Goal: Task Accomplishment & Management: Complete application form

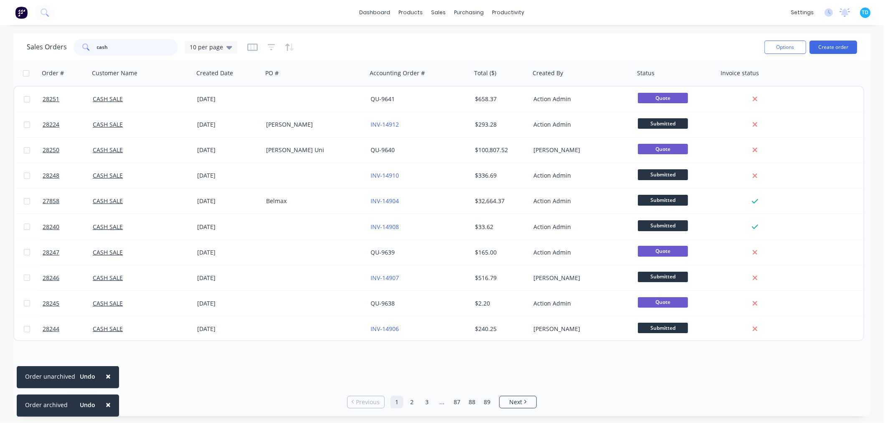
drag, startPoint x: 119, startPoint y: 45, endPoint x: 70, endPoint y: 49, distance: 49.5
click at [70, 49] on div "Sales Orders cash 10 per page" at bounding box center [132, 47] width 210 height 17
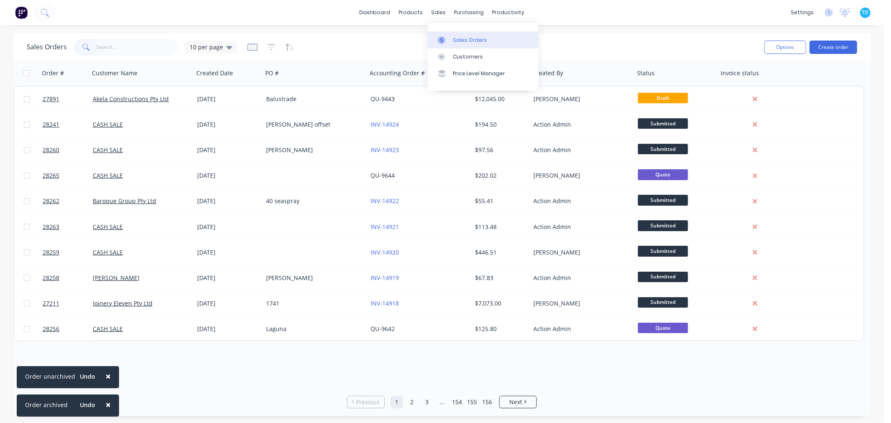
click at [451, 39] on link "Sales Orders" at bounding box center [483, 39] width 111 height 17
click at [109, 48] on input "text" at bounding box center [137, 47] width 81 height 17
type input "tbuild"
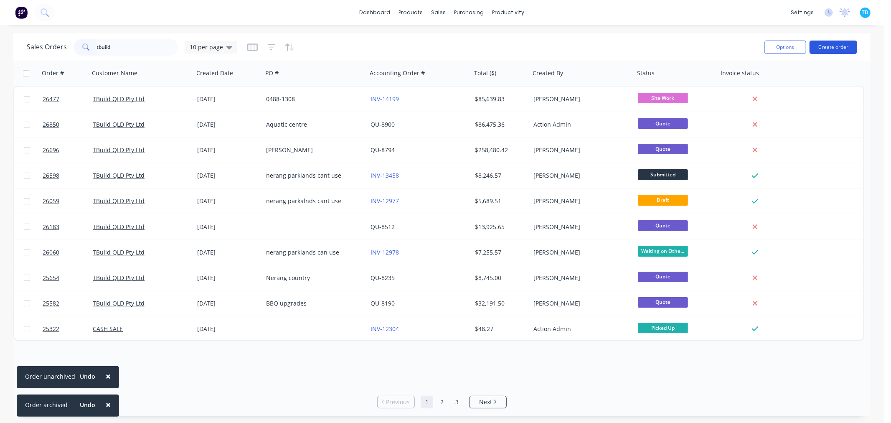
click at [830, 46] on button "Create order" at bounding box center [833, 47] width 48 height 13
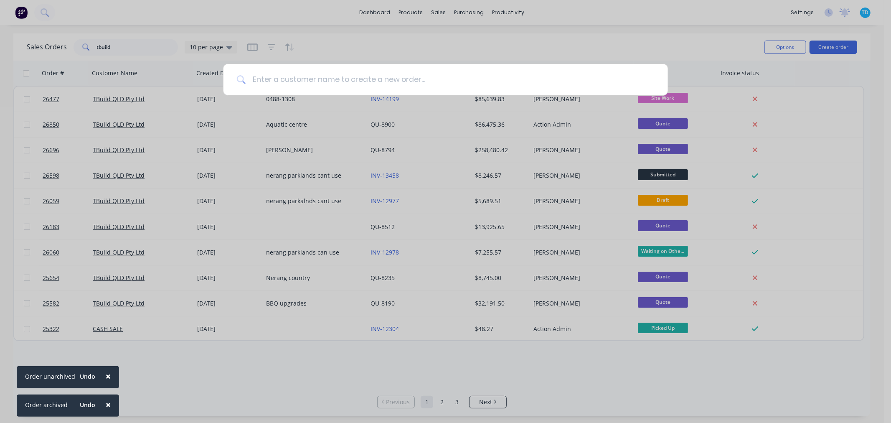
click at [305, 86] on input at bounding box center [450, 79] width 409 height 31
type input "tbuild"
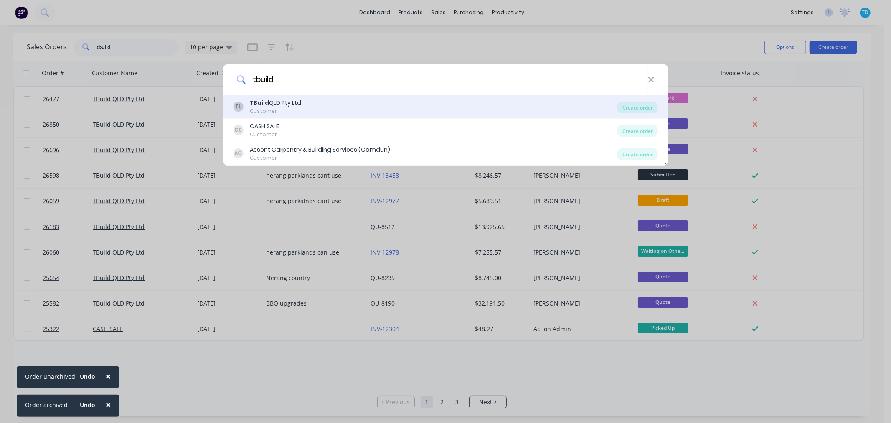
click at [284, 109] on div "Customer" at bounding box center [275, 111] width 51 height 8
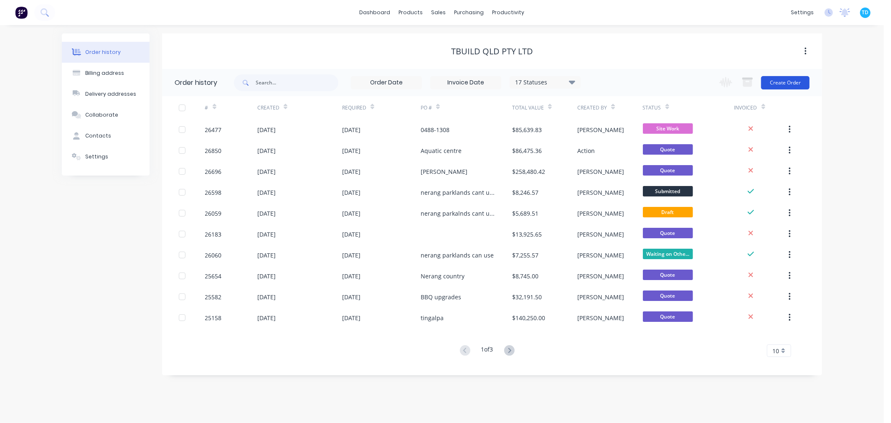
click at [789, 84] on button "Create Order" at bounding box center [785, 82] width 48 height 13
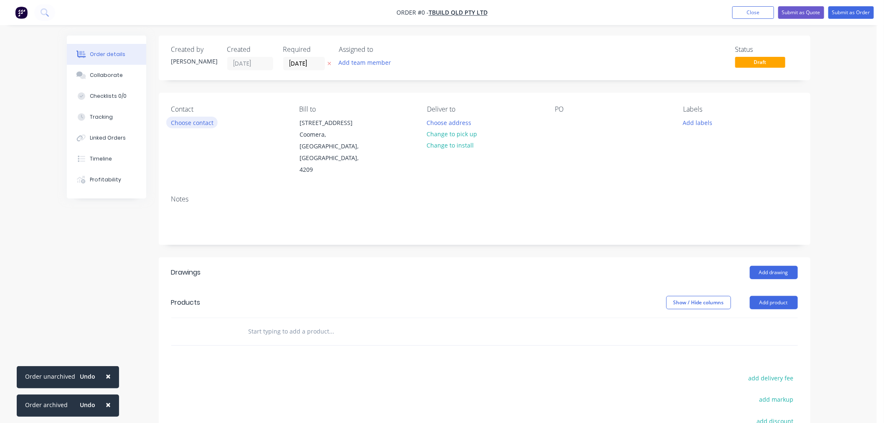
click at [191, 119] on button "Choose contact" at bounding box center [191, 122] width 51 height 11
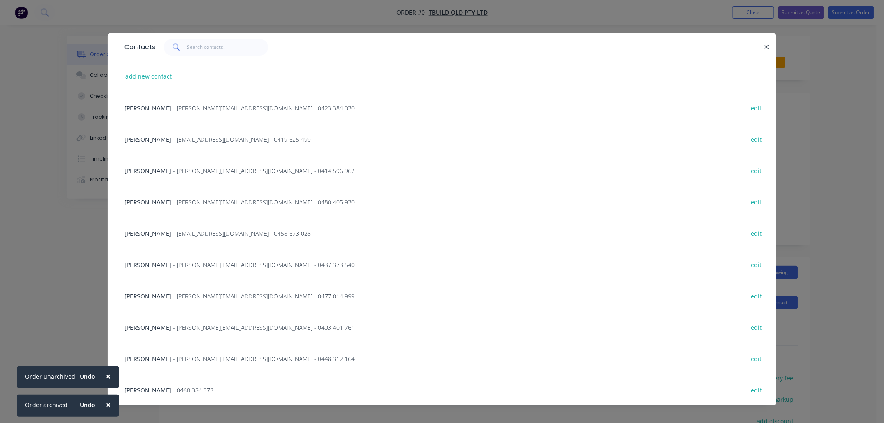
click at [173, 388] on span "- 0468 384 373" at bounding box center [193, 390] width 41 height 8
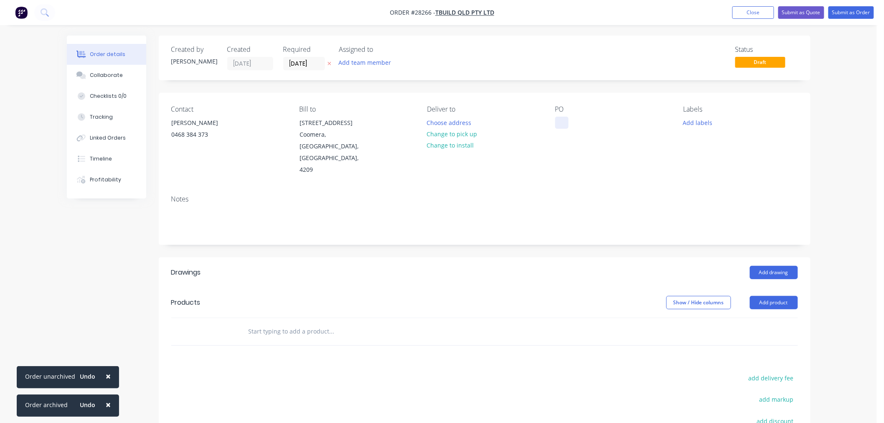
click at [566, 120] on div at bounding box center [561, 123] width 13 height 12
click at [465, 142] on button "Change to install" at bounding box center [450, 144] width 56 height 11
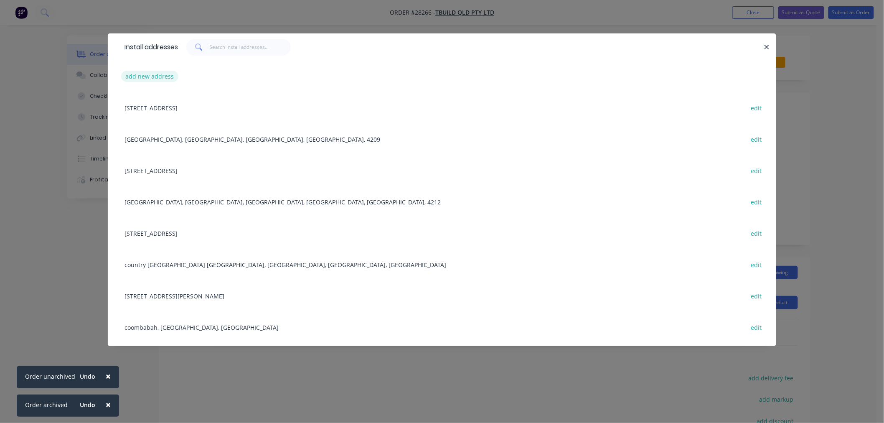
click at [160, 73] on button "add new address" at bounding box center [149, 76] width 57 height 11
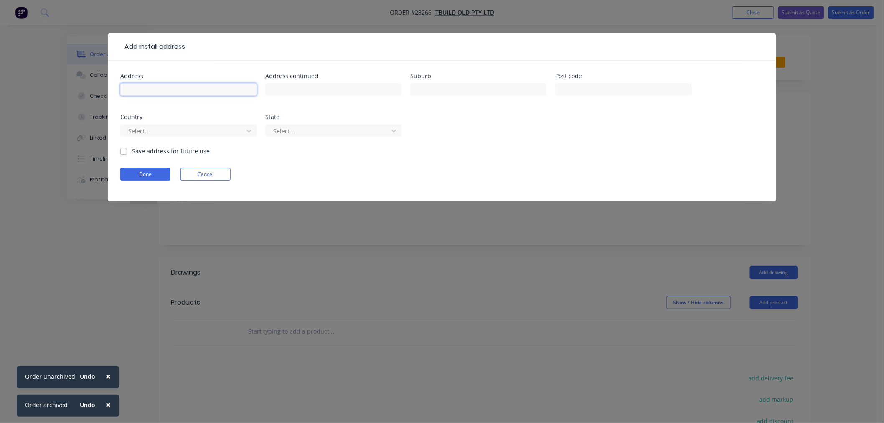
click at [172, 90] on input "text" at bounding box center [188, 89] width 137 height 13
type input "Wet N Wild"
click at [132, 150] on label "Save address for future use" at bounding box center [171, 151] width 78 height 9
click at [127, 150] on input "Save address for future use" at bounding box center [123, 151] width 7 height 8
checkbox input "true"
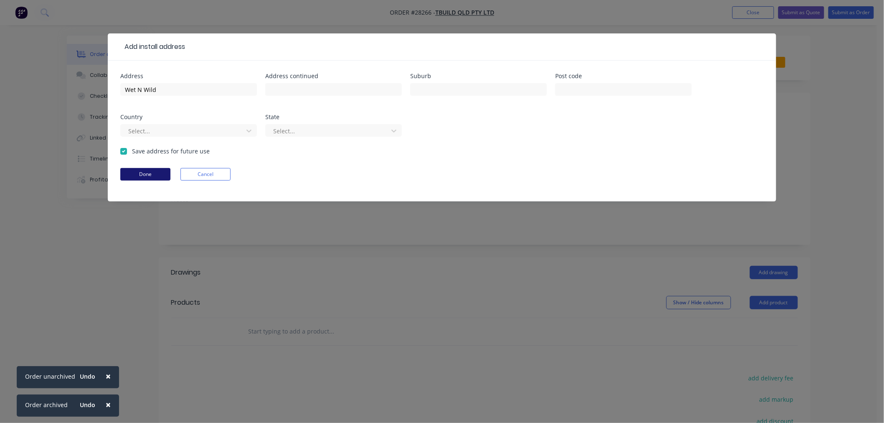
click at [133, 173] on button "Done" at bounding box center [145, 174] width 50 height 13
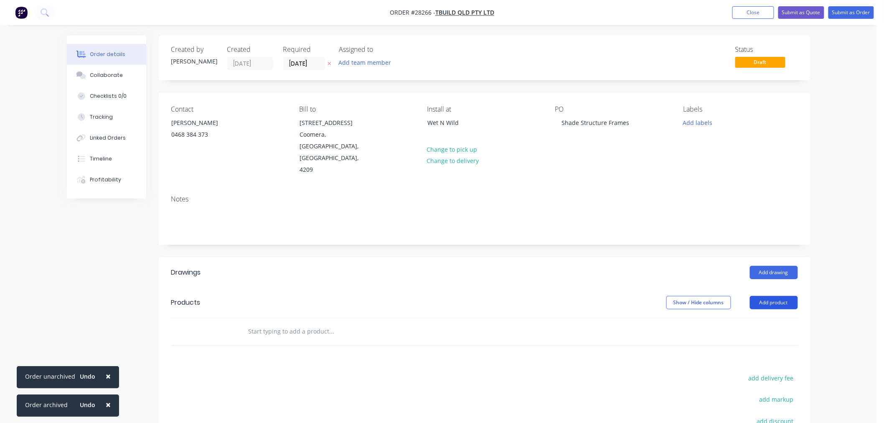
click at [790, 296] on button "Add product" at bounding box center [774, 302] width 48 height 13
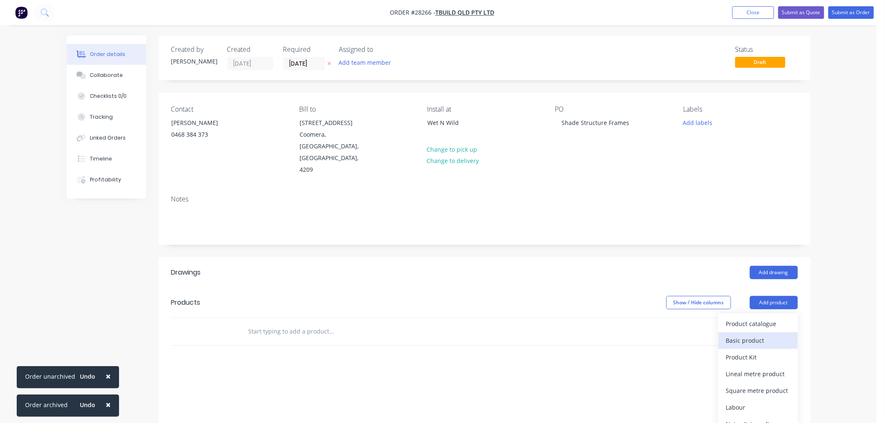
click at [768, 334] on div "Basic product" at bounding box center [758, 340] width 64 height 12
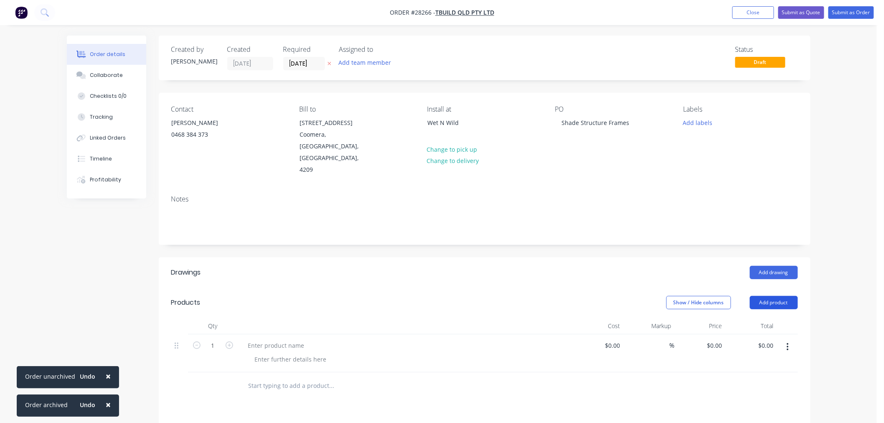
click at [779, 296] on button "Add product" at bounding box center [774, 302] width 48 height 13
click at [765, 334] on div "Basic product" at bounding box center [758, 340] width 64 height 12
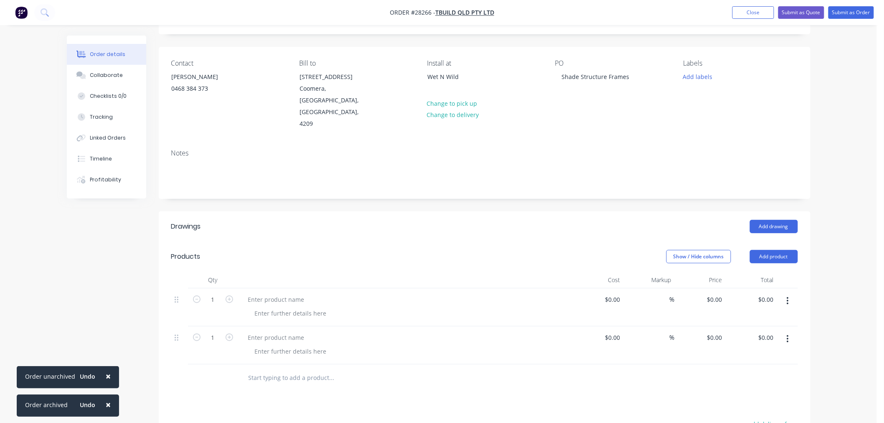
scroll to position [139, 0]
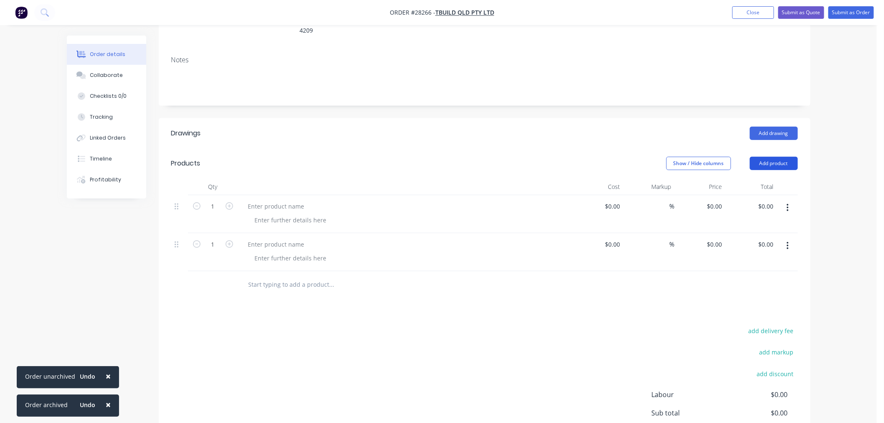
click at [791, 157] on button "Add product" at bounding box center [774, 163] width 48 height 13
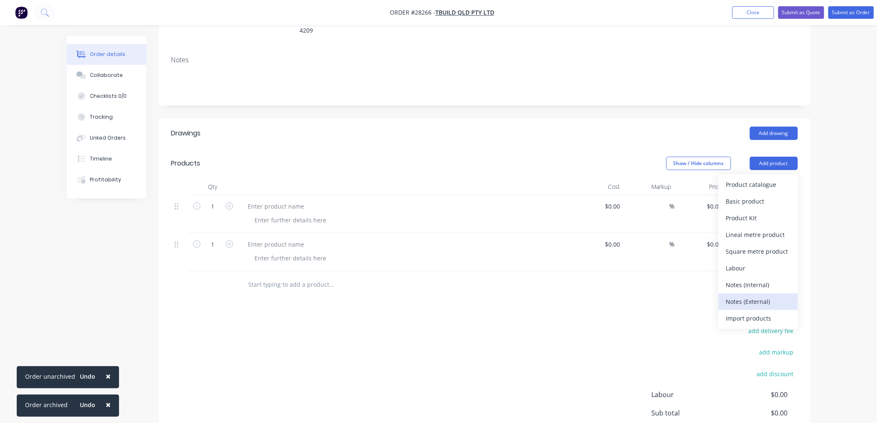
click at [758, 295] on div "Notes (External)" at bounding box center [758, 301] width 64 height 12
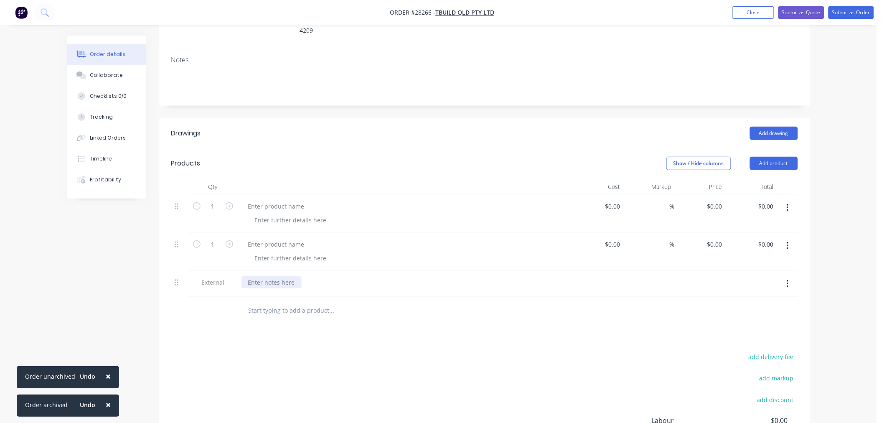
click at [274, 276] on div at bounding box center [271, 282] width 60 height 12
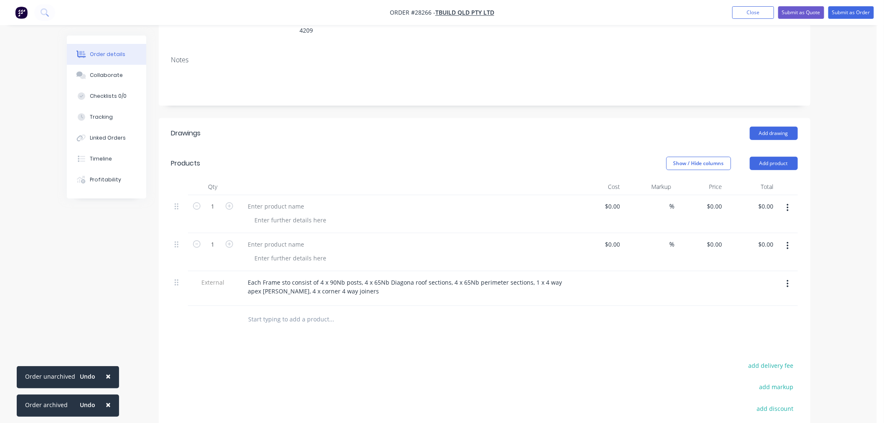
click at [443, 312] on div "Drawings Add drawing Products Show / Hide columns Add product Qty Cost Markup P…" at bounding box center [484, 325] width 651 height 415
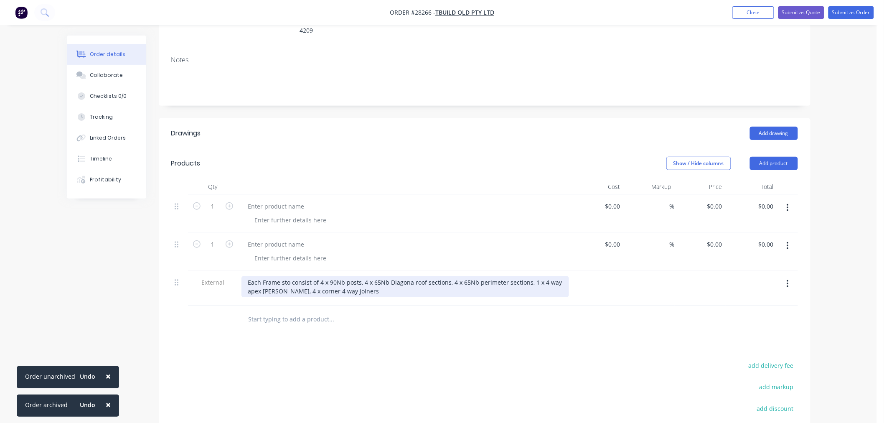
click at [409, 276] on div "Each Frame sto consist of 4 x 90Nb posts, 4 x 65Nb Diagona roof sections, 4 x 6…" at bounding box center [404, 286] width 327 height 21
click at [285, 276] on div "Each Frame sto consist of 4 x 90Nb posts, 4 x 65Nb Diagonal roof sections, 4 x …" at bounding box center [404, 286] width 327 height 21
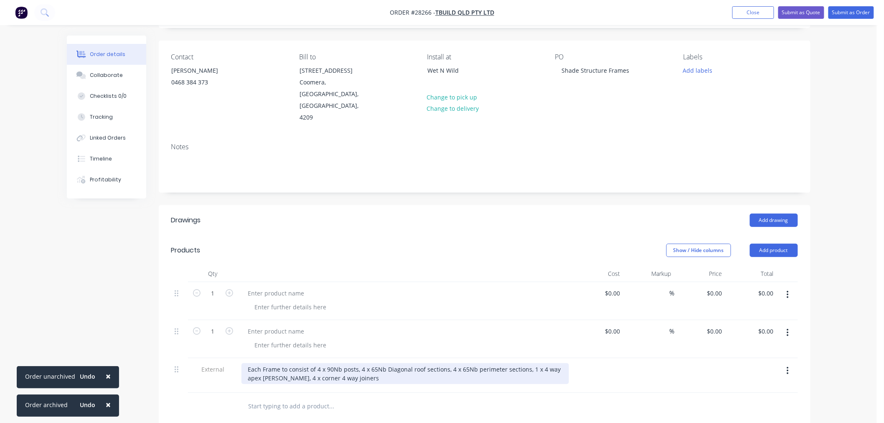
scroll to position [46, 0]
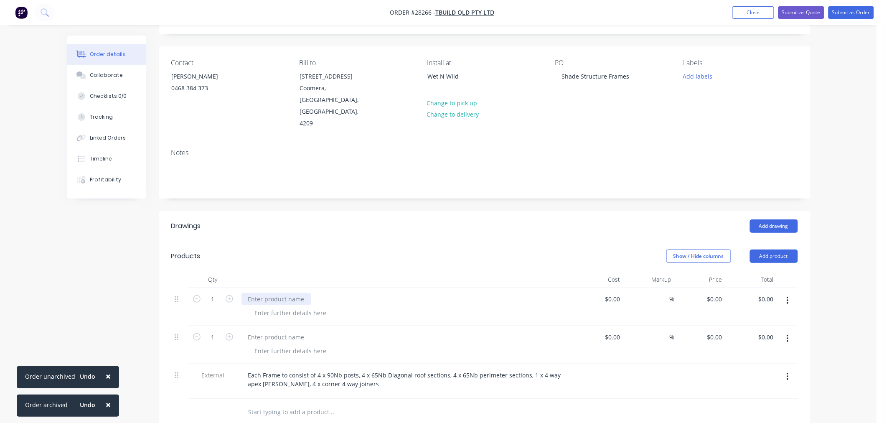
click at [259, 293] on div at bounding box center [276, 299] width 70 height 12
click at [281, 293] on div at bounding box center [276, 299] width 70 height 12
click at [228, 295] on icon "button" at bounding box center [230, 299] width 8 height 8
type input "2"
click at [273, 331] on div at bounding box center [276, 337] width 70 height 12
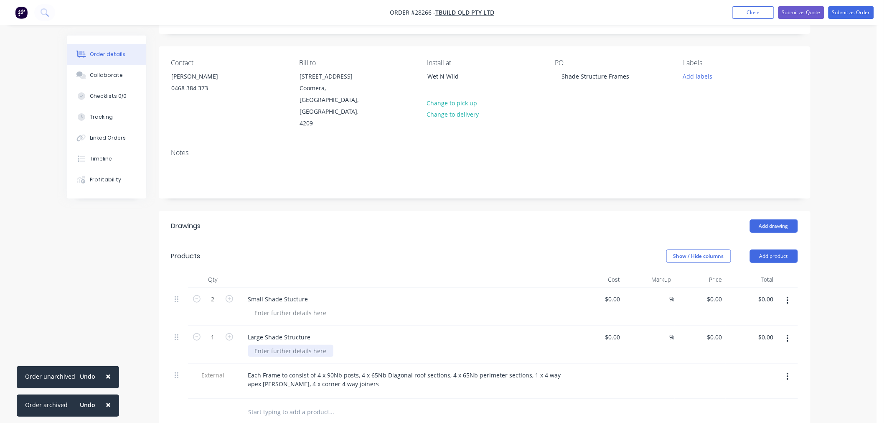
click at [286, 345] on div at bounding box center [290, 351] width 85 height 12
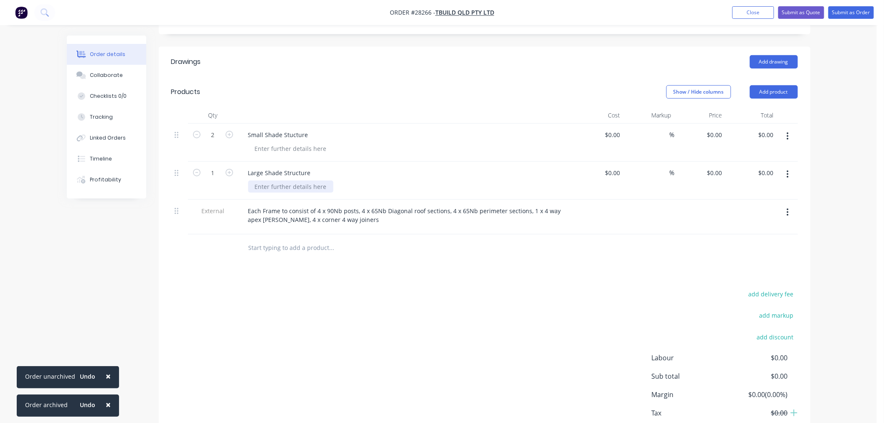
scroll to position [239, 0]
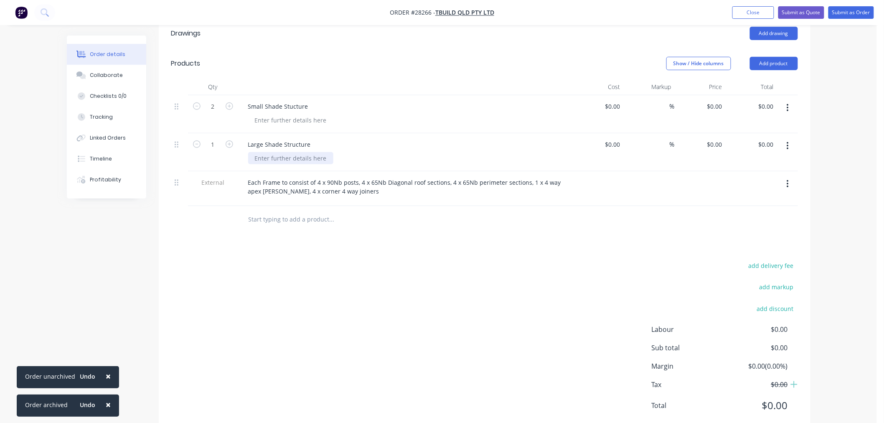
click at [317, 152] on div at bounding box center [290, 158] width 85 height 12
click at [318, 138] on div "Large Shade Structure" at bounding box center [404, 144] width 327 height 12
click at [313, 138] on div "Large Shade Structure" at bounding box center [279, 144] width 76 height 12
click at [313, 100] on div "Small Shade Stucture" at bounding box center [404, 106] width 327 height 12
click at [311, 100] on div "Small Shade Stucture" at bounding box center [277, 106] width 73 height 12
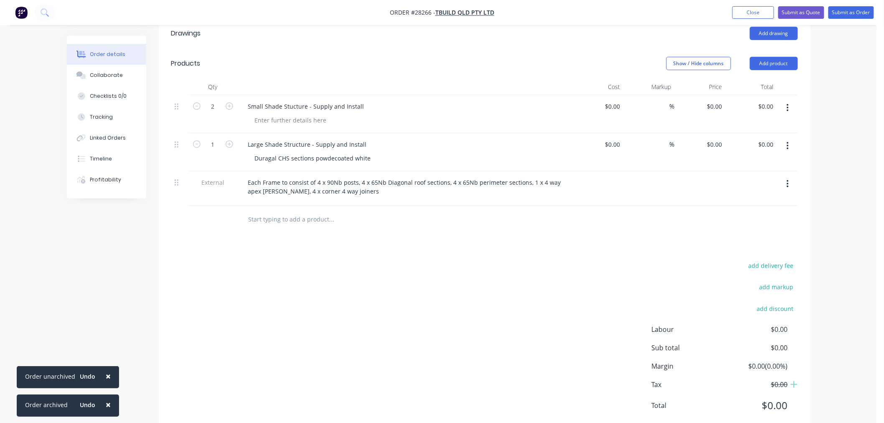
click at [376, 206] on div at bounding box center [388, 219] width 301 height 27
click at [332, 152] on div "Duragal CHS sections powdecoated white" at bounding box center [312, 158] width 129 height 12
click at [382, 152] on div "Duragal CHS sections powder coated white" at bounding box center [408, 158] width 321 height 12
drag, startPoint x: 374, startPoint y: 134, endPoint x: 241, endPoint y: 134, distance: 132.4
click at [241, 134] on div "Large Shade Structure - Supply and Install Duragal CHS sections powder coated w…" at bounding box center [405, 152] width 334 height 38
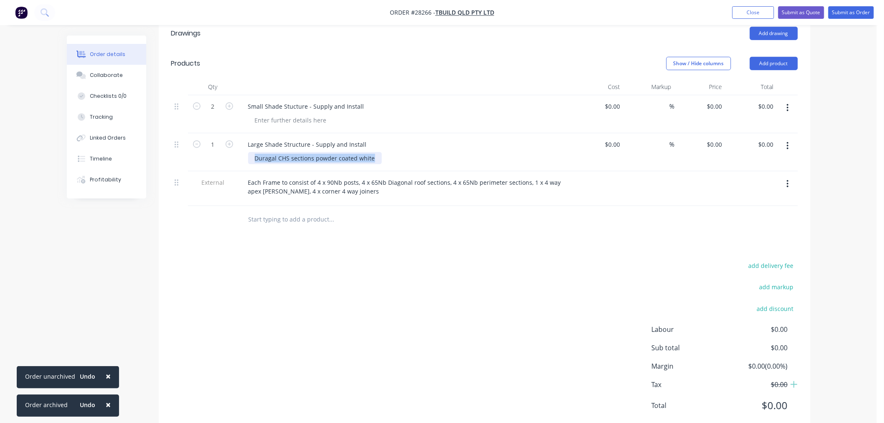
copy div "Duragal CHS sections powder coated white"
click at [295, 114] on div at bounding box center [290, 120] width 85 height 12
paste div
click at [378, 114] on div "Duragal CHS sections powder coated white" at bounding box center [315, 120] width 134 height 12
click at [376, 152] on div "Duragal CHS sections powder coated white" at bounding box center [315, 158] width 134 height 12
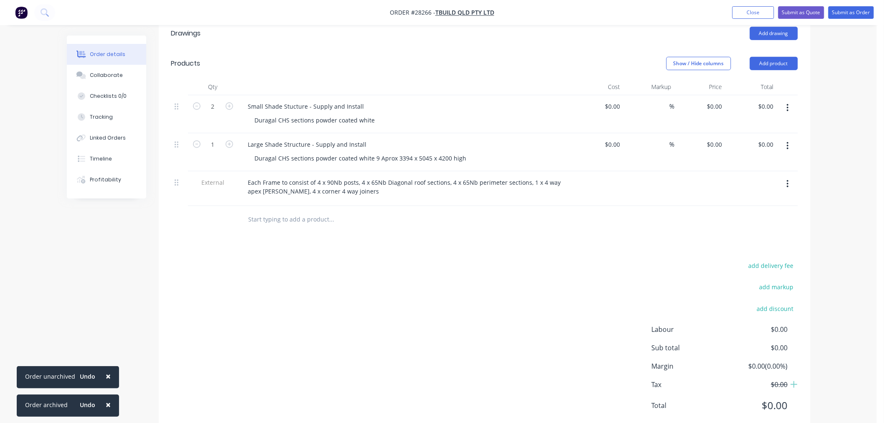
drag, startPoint x: 436, startPoint y: 241, endPoint x: 404, endPoint y: 176, distance: 71.9
click at [436, 260] on div "add delivery fee add markup add discount Labour $0.00 Sub total $0.00 Margin $0…" at bounding box center [484, 340] width 626 height 161
click at [378, 152] on div "Duragal CHS sections powder coated white 9 Aprox 3394 x 5045 x 4200 high" at bounding box center [360, 158] width 225 height 12
click at [460, 152] on div "Duragal CHS sections powder coated white (Aprox 3394 x 5045 x 4200 high" at bounding box center [359, 158] width 223 height 12
drag, startPoint x: 464, startPoint y: 134, endPoint x: 374, endPoint y: 132, distance: 90.2
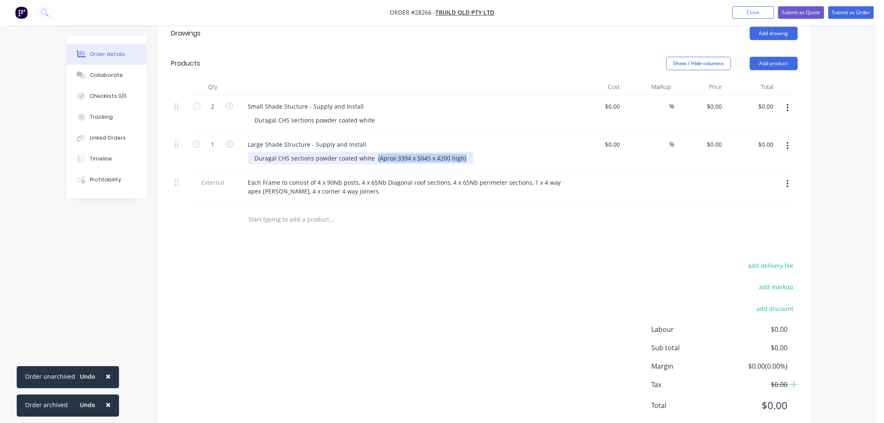
click at [374, 152] on div "Duragal CHS sections powder coated white (Aprox 3394 x 5045 x 4200 high)" at bounding box center [360, 158] width 225 height 12
copy div "(Aprox 3394 x 5045 x 4200 high)"
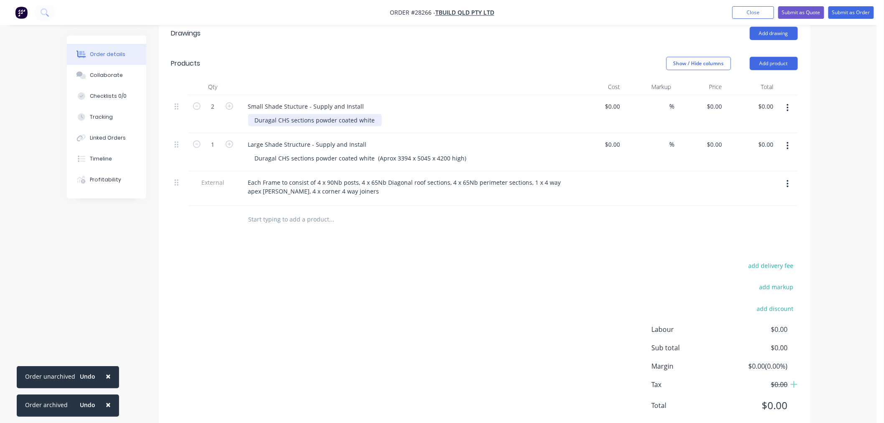
click at [374, 114] on div "Duragal CHS sections powder coated white" at bounding box center [315, 120] width 134 height 12
click at [376, 114] on div "Duragal CHS sections powder coated white ((Aprox 3394 x 5045 x 4200 high)" at bounding box center [360, 120] width 225 height 12
click at [382, 114] on div "Duragal CHS sections powder coated white (Aprox 3394 x 5045 x 4200 high)" at bounding box center [359, 120] width 223 height 12
click at [470, 260] on div "add delivery fee add markup add discount Labour $0.00 Sub total $0.00 Margin $0…" at bounding box center [484, 340] width 626 height 161
click at [406, 114] on div "Duragal CHS sections powder coated white (Approx 3394 x 5045 x 4200 high)" at bounding box center [361, 120] width 227 height 12
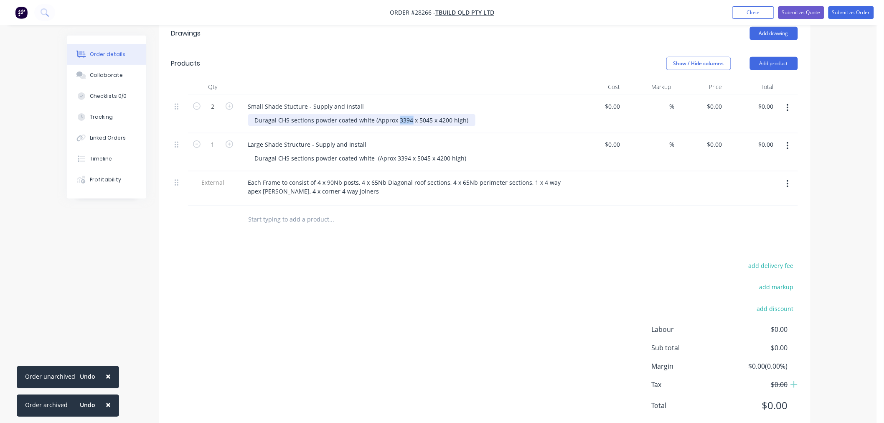
drag, startPoint x: 408, startPoint y: 94, endPoint x: 395, endPoint y: 97, distance: 13.2
click at [395, 114] on div "Duragal CHS sections powder coated white (Approx 3394 x 5045 x 4200 high)" at bounding box center [361, 120] width 227 height 12
drag, startPoint x: 427, startPoint y: 97, endPoint x: 416, endPoint y: 98, distance: 11.3
click at [416, 114] on div "Duragal CHS sections powder coated white (Approx 4051 x 5045 x 4200 high)" at bounding box center [361, 120] width 227 height 12
click at [489, 225] on div "Drawings Add drawing Products Show / Hide columns Add product Qty Cost Markup P…" at bounding box center [484, 225] width 651 height 415
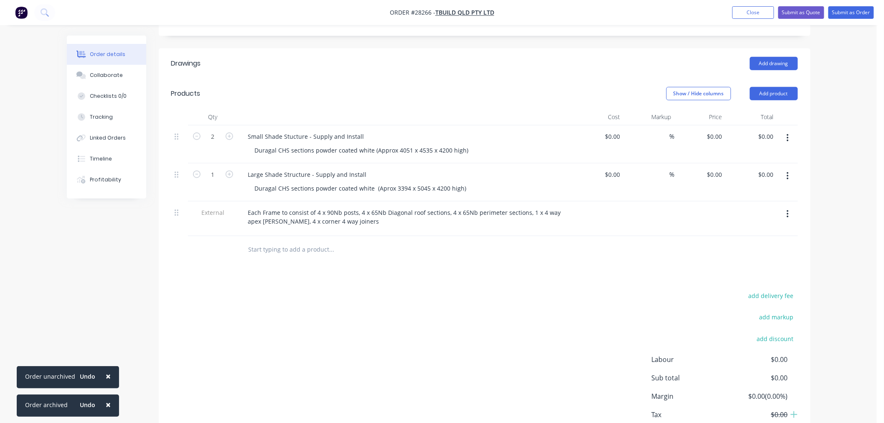
scroll to position [193, 0]
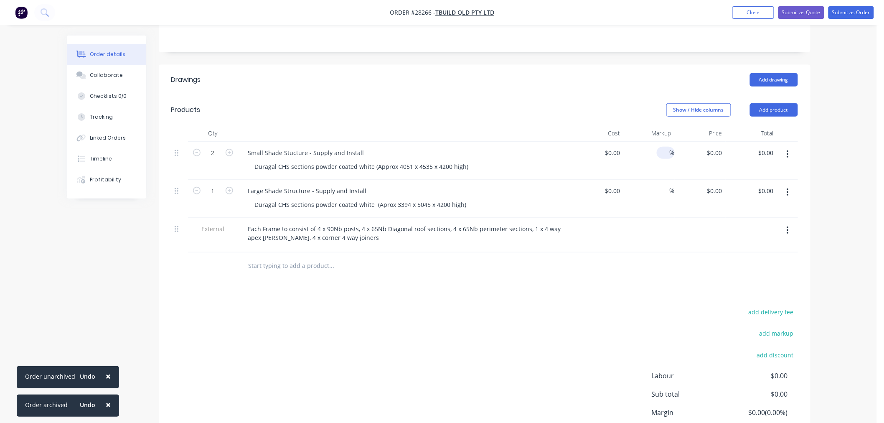
click at [660, 147] on input at bounding box center [665, 153] width 10 height 12
type input "35"
click at [664, 185] on input at bounding box center [665, 191] width 10 height 12
type input "35"
click at [687, 226] on div at bounding box center [699, 235] width 51 height 35
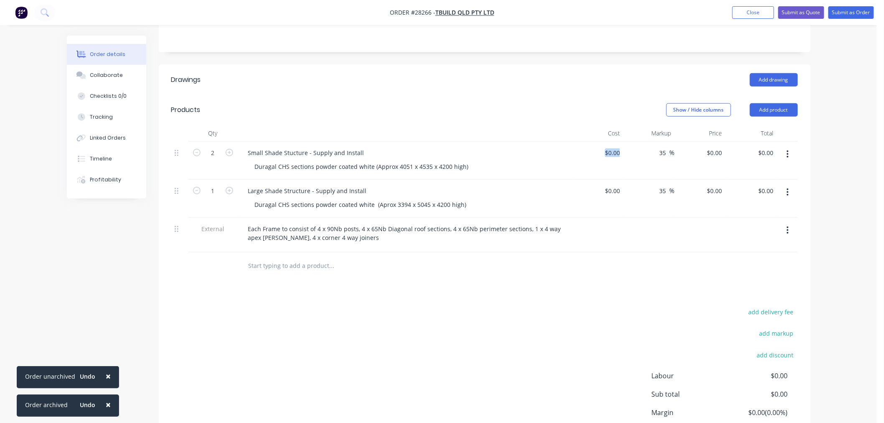
drag, startPoint x: 623, startPoint y: 127, endPoint x: 596, endPoint y: 132, distance: 28.0
click at [596, 142] on div "2 Small Shade Stucture - Supply and Install Duragal CHS sections powder coated …" at bounding box center [484, 161] width 626 height 38
click at [619, 147] on input at bounding box center [613, 153] width 19 height 12
type input "$5,510.35"
type input "$7,438.9725"
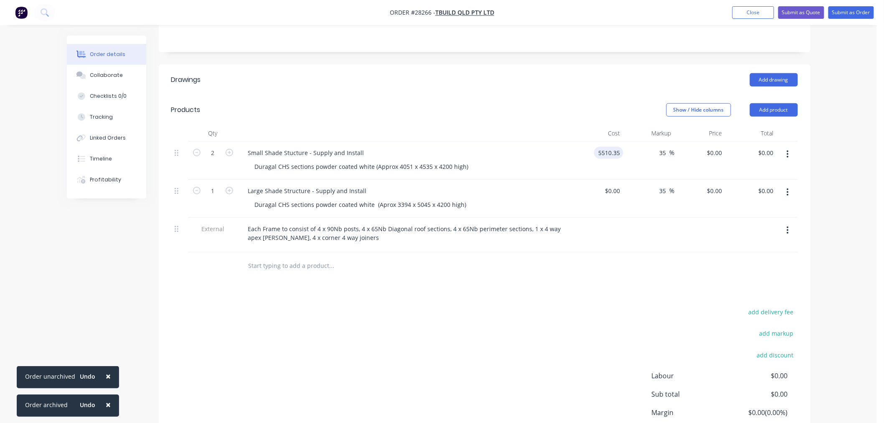
type input "$14,877.95"
click at [646, 252] on div at bounding box center [484, 265] width 626 height 27
drag, startPoint x: 619, startPoint y: 165, endPoint x: 609, endPoint y: 165, distance: 10.4
click at [609, 180] on div at bounding box center [597, 199] width 51 height 38
type input "$5,784.35"
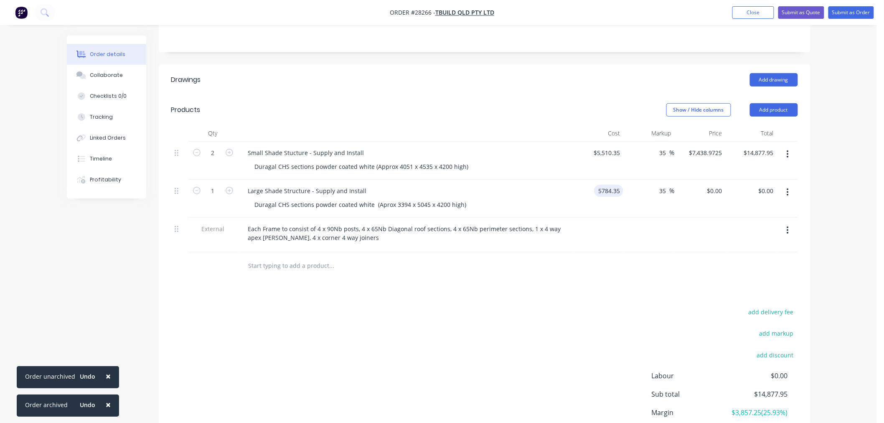
type input "$7,808.8725"
type input "$7,808.87"
click at [635, 259] on div "Drawings Add drawing Products Show / Hide columns Add product Qty Cost Markup P…" at bounding box center [484, 272] width 651 height 415
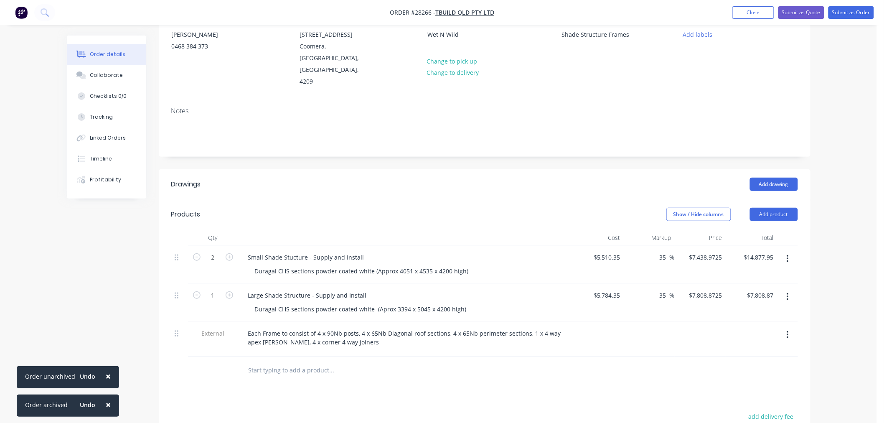
scroll to position [139, 0]
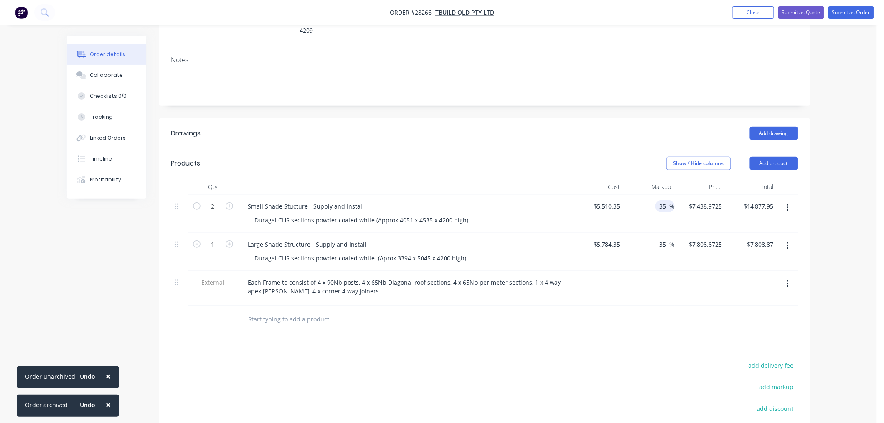
click at [664, 200] on input "35" at bounding box center [664, 206] width 11 height 12
type input "3"
type input "40"
type input "$7,714.49"
type input "$15,428.98"
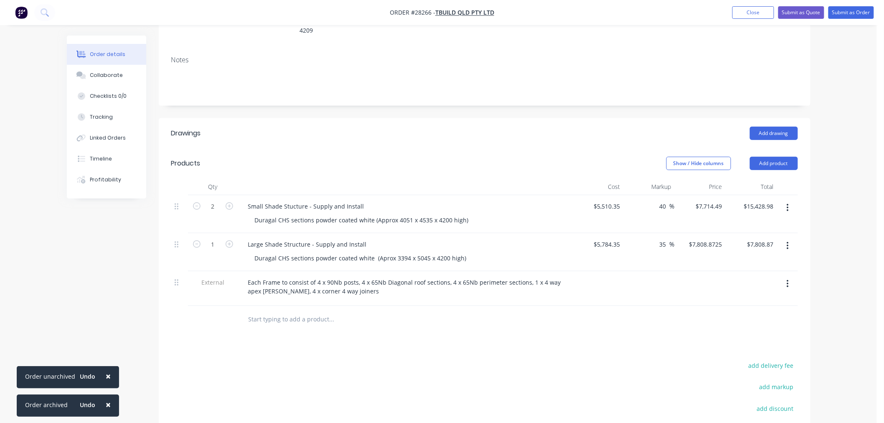
click at [718, 271] on div at bounding box center [699, 288] width 51 height 35
drag, startPoint x: 664, startPoint y: 219, endPoint x: 659, endPoint y: 220, distance: 5.5
click at [659, 238] on input "35" at bounding box center [664, 244] width 11 height 12
type input "40"
type input "$8,098.09"
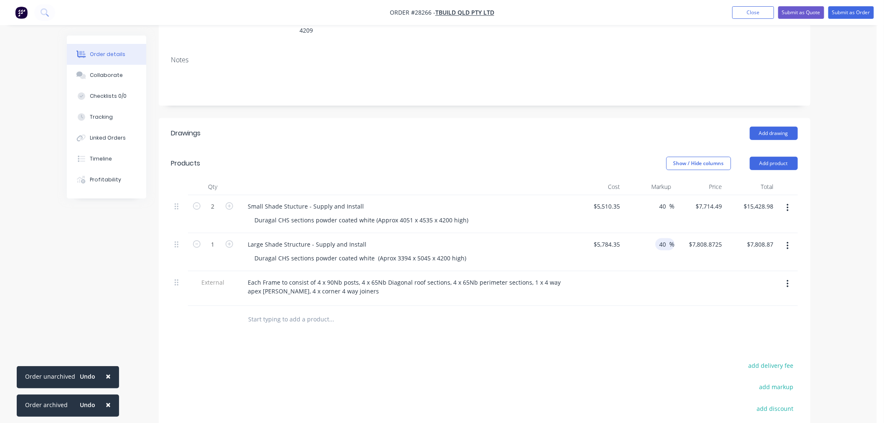
type input "$8,098.09"
click at [681, 277] on div at bounding box center [699, 288] width 51 height 35
drag, startPoint x: 803, startPoint y: 11, endPoint x: 807, endPoint y: 13, distance: 4.5
click at [803, 9] on button "Submit as Quote" at bounding box center [801, 12] width 46 height 13
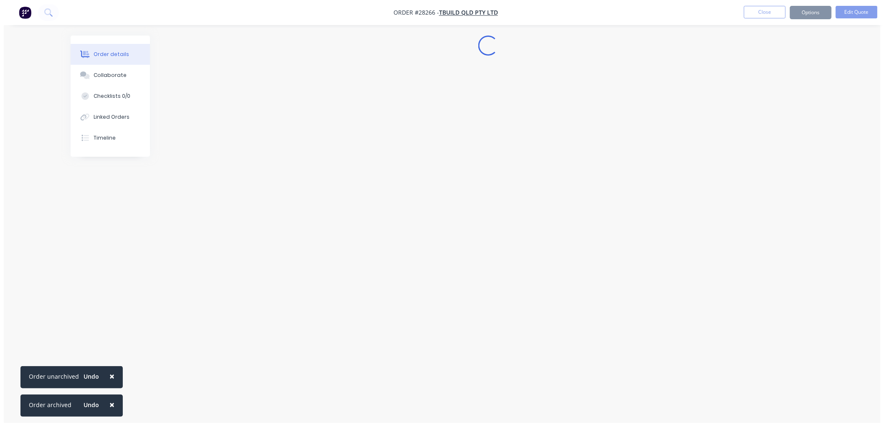
scroll to position [0, 0]
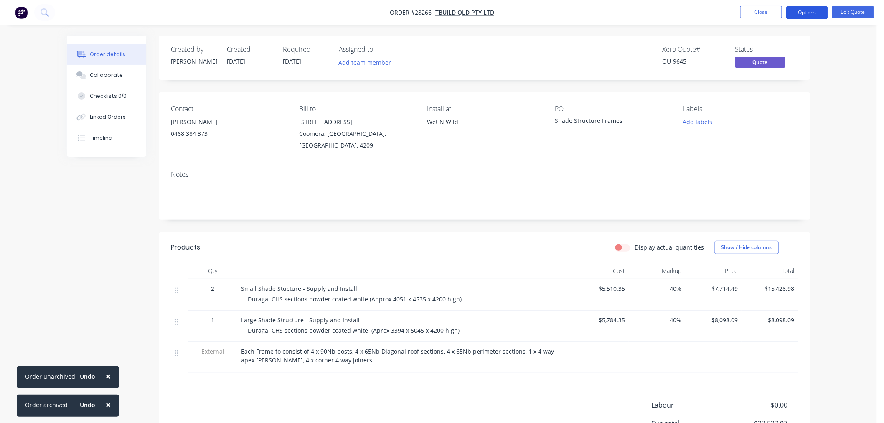
click at [813, 10] on button "Options" at bounding box center [807, 12] width 42 height 13
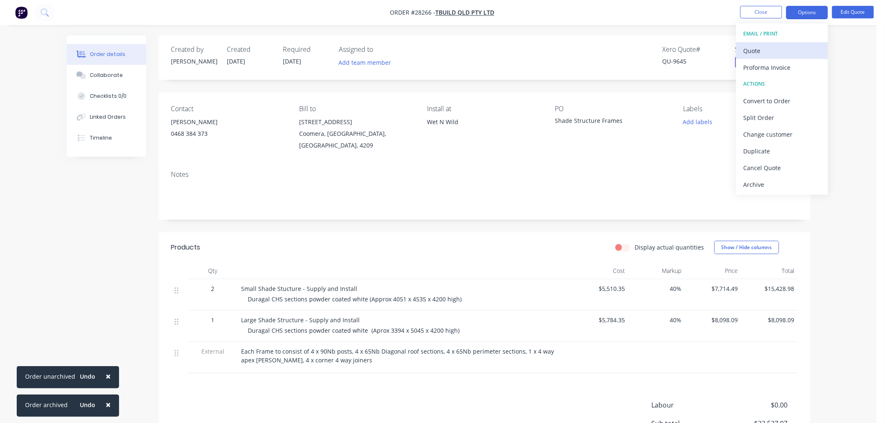
click at [793, 51] on div "Quote" at bounding box center [781, 51] width 77 height 12
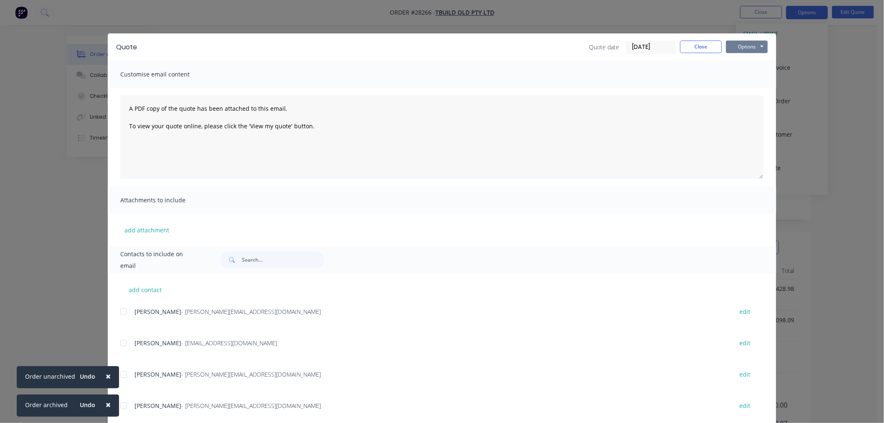
click at [739, 47] on button "Options" at bounding box center [747, 47] width 42 height 13
click at [736, 79] on button "Print" at bounding box center [752, 75] width 53 height 14
drag, startPoint x: 695, startPoint y: 48, endPoint x: 729, endPoint y: 35, distance: 36.5
click at [695, 48] on button "Close" at bounding box center [701, 47] width 42 height 13
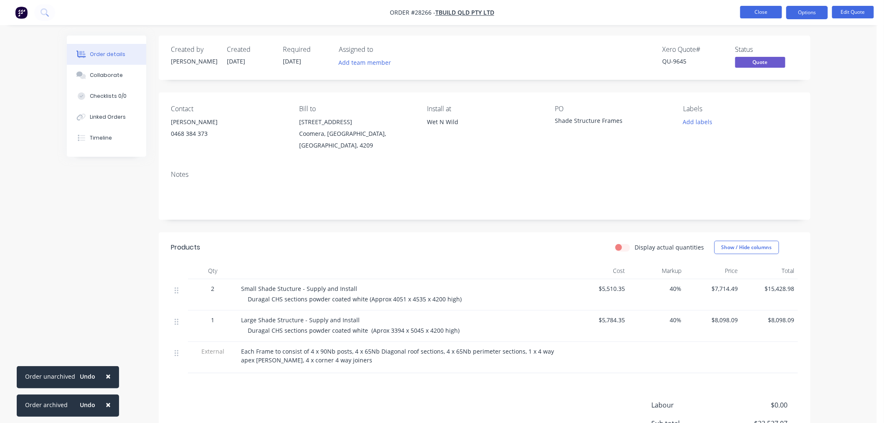
click at [768, 9] on button "Close" at bounding box center [761, 12] width 42 height 13
